Goal: Task Accomplishment & Management: Manage account settings

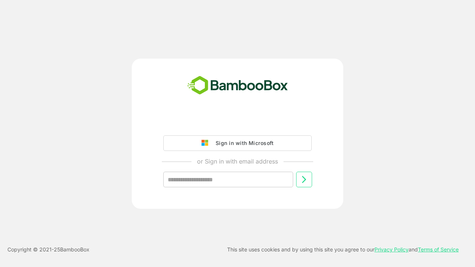
type input "**********"
click at [304, 180] on icon at bounding box center [304, 179] width 9 height 9
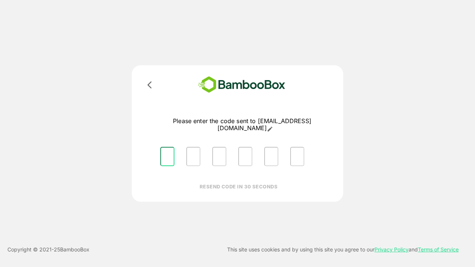
type input "*"
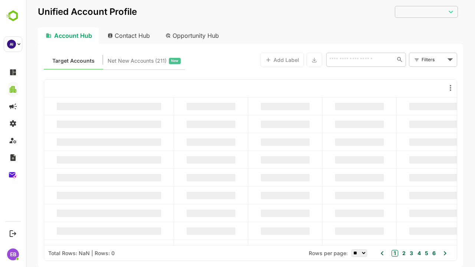
type input "**********"
